Goal: Navigation & Orientation: Go to known website

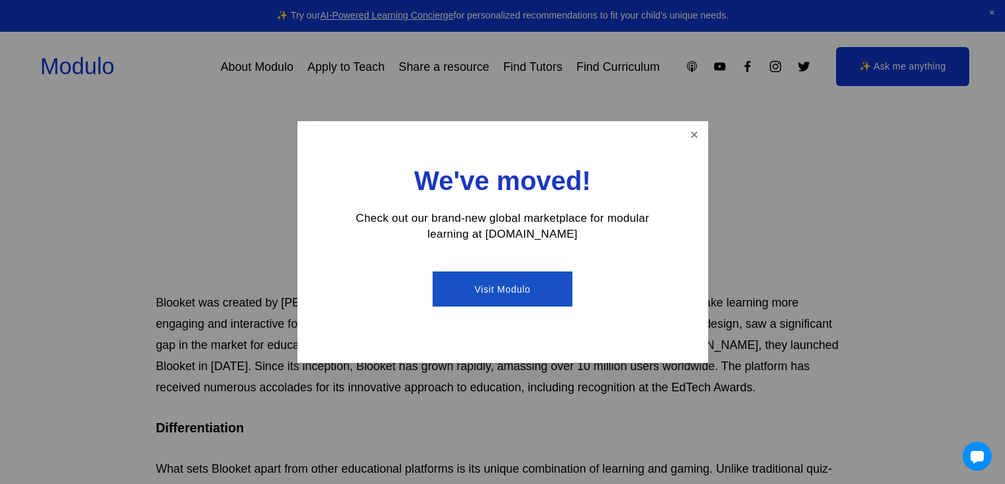
click at [512, 296] on link "Visit Modulo" at bounding box center [503, 289] width 140 height 35
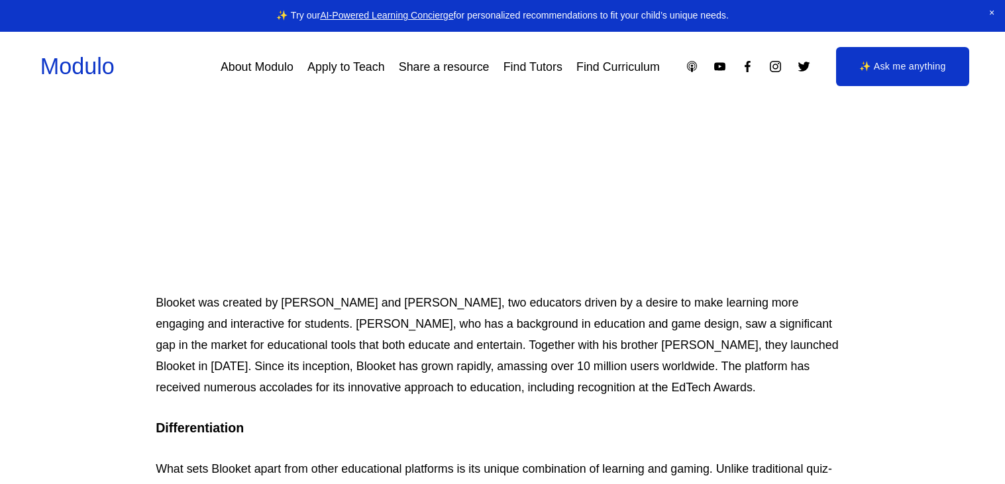
scroll to position [387, 0]
